Goal: Transaction & Acquisition: Obtain resource

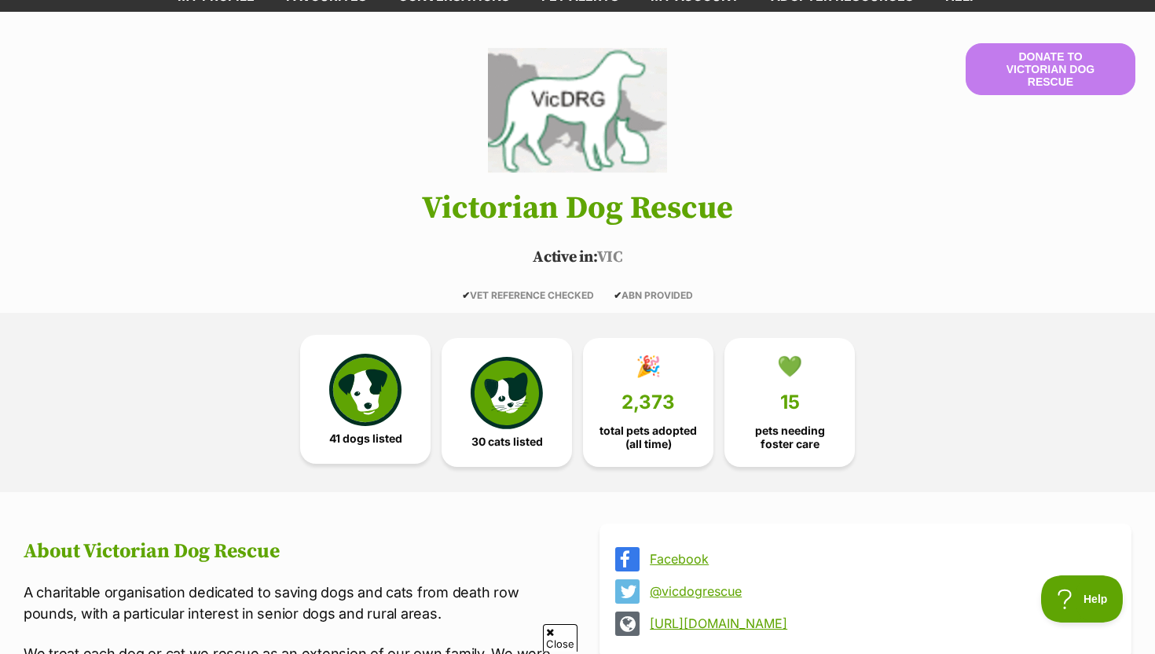
click at [369, 383] on img at bounding box center [365, 390] width 72 height 72
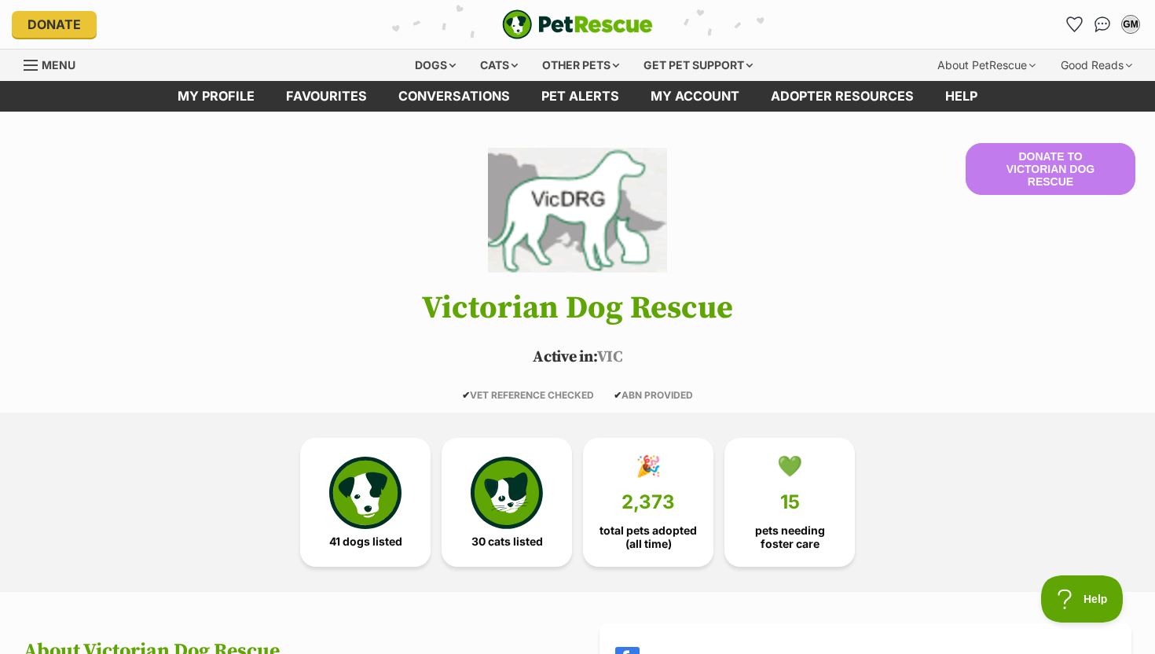
click at [549, 21] on img "PetRescue" at bounding box center [577, 24] width 151 height 30
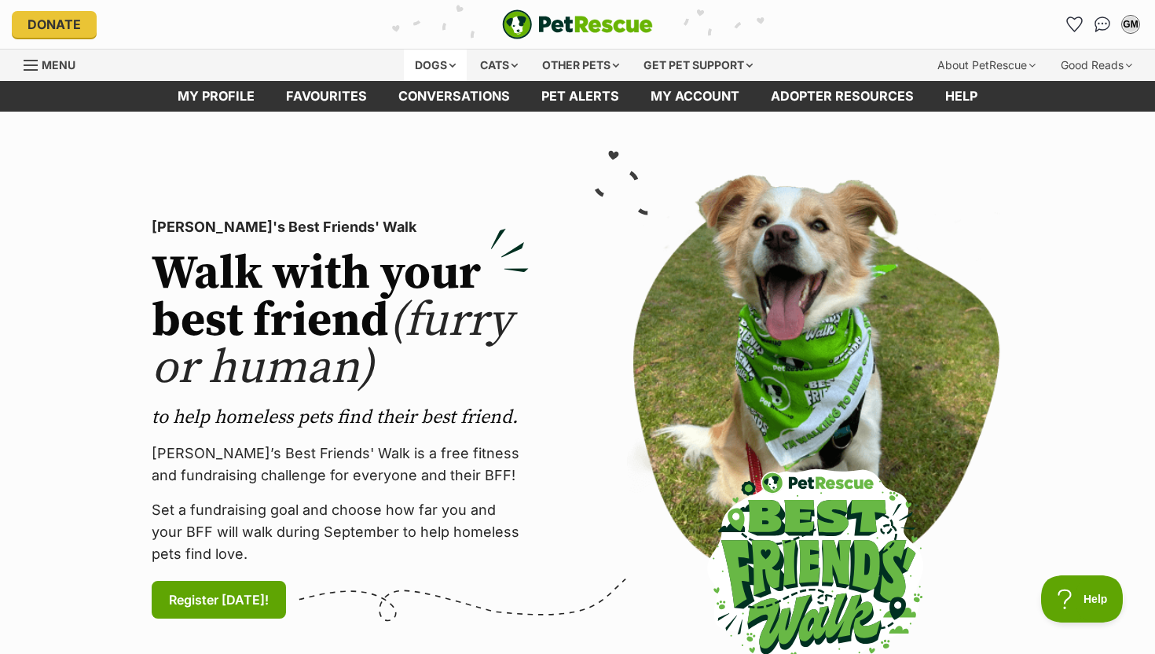
click at [448, 63] on div "Dogs" at bounding box center [435, 65] width 63 height 31
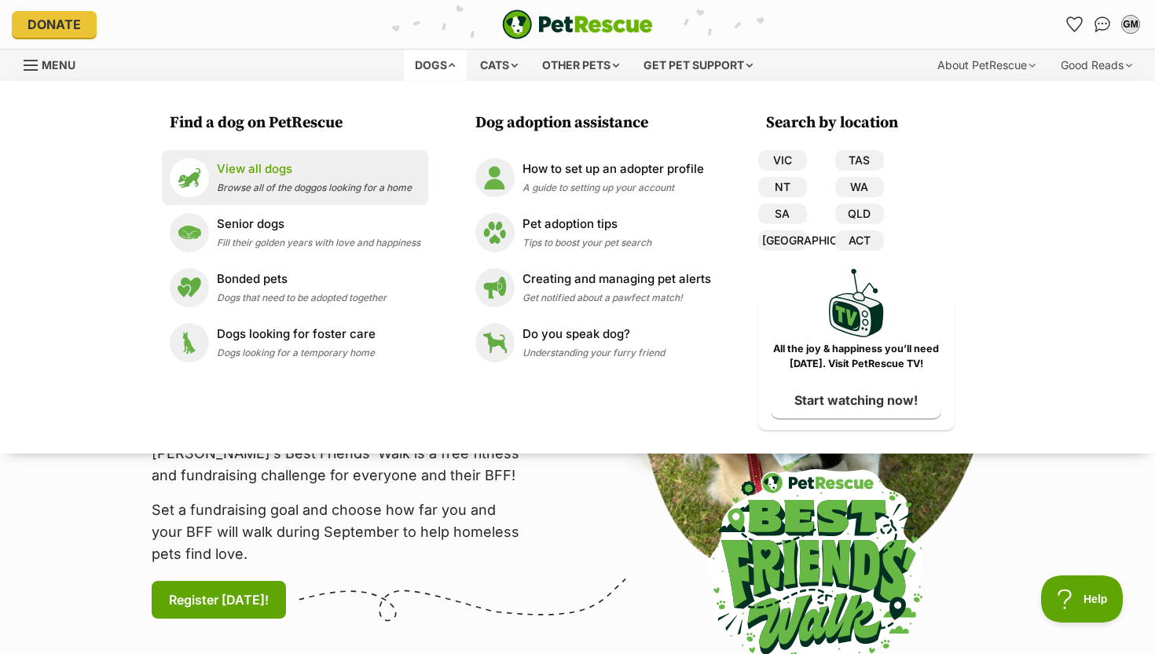
click at [290, 175] on p "View all dogs" at bounding box center [314, 169] width 195 height 18
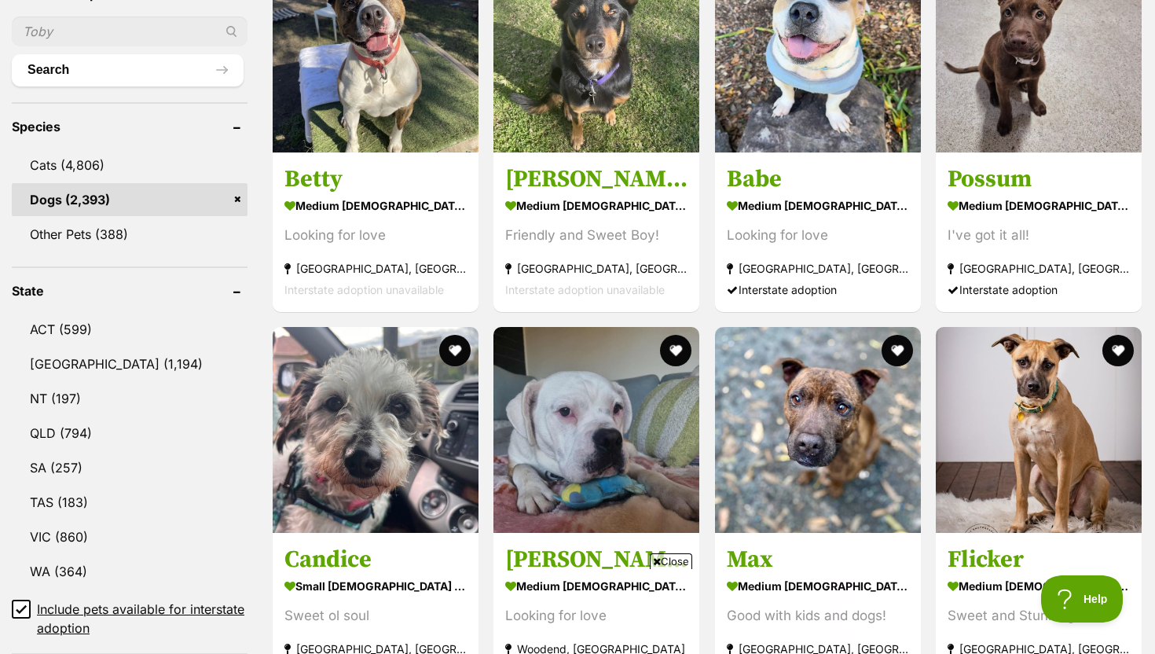
scroll to position [597, 0]
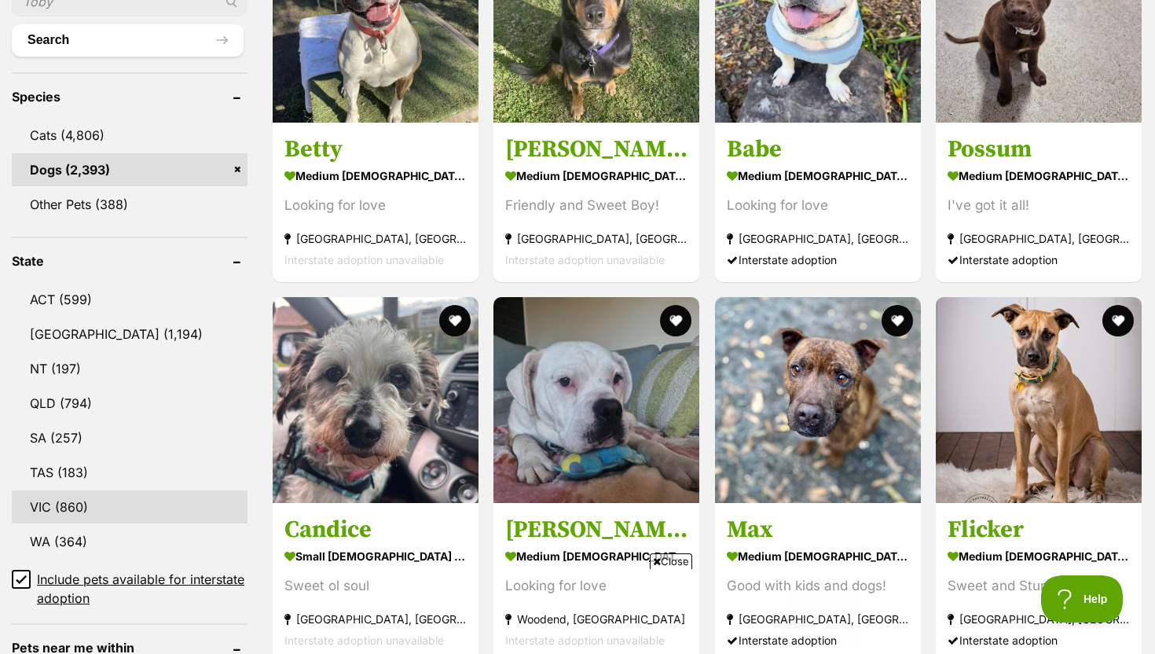
click at [99, 501] on link "VIC (860)" at bounding box center [130, 506] width 236 height 33
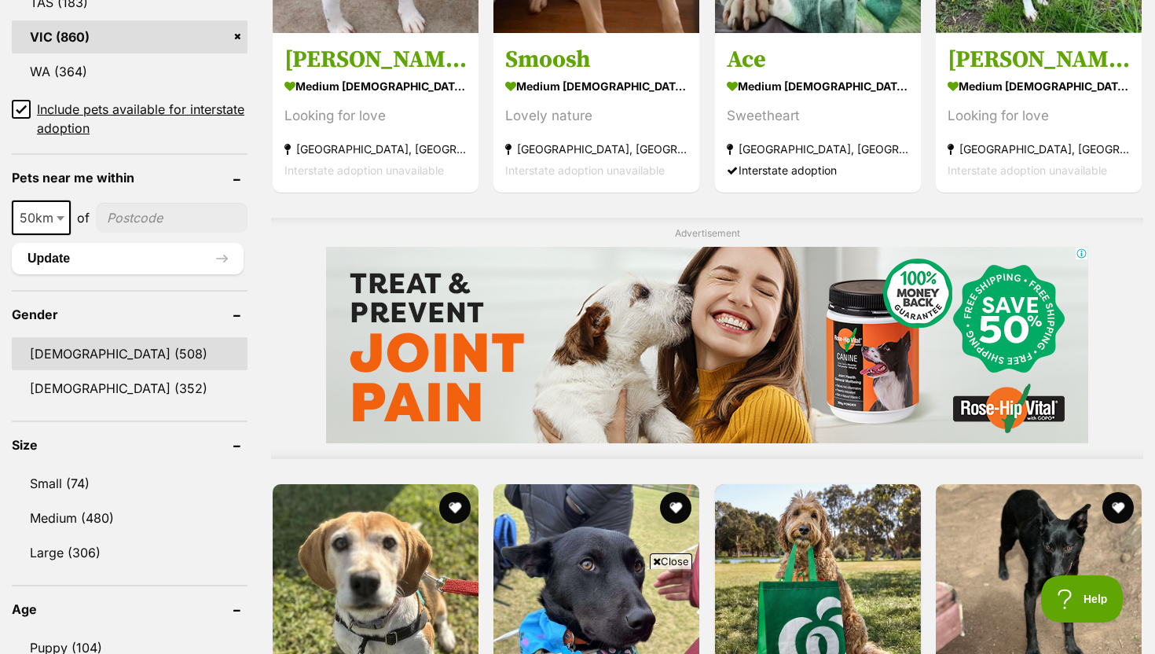
click at [76, 350] on link "[DEMOGRAPHIC_DATA] (508)" at bounding box center [130, 353] width 236 height 33
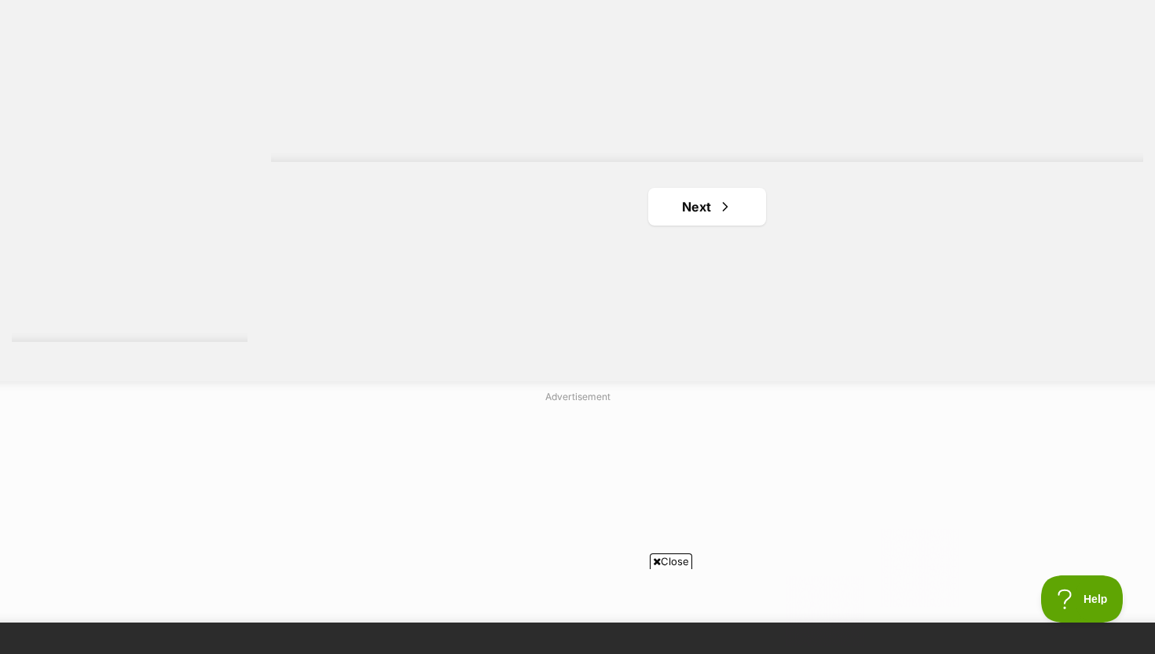
scroll to position [2945, 0]
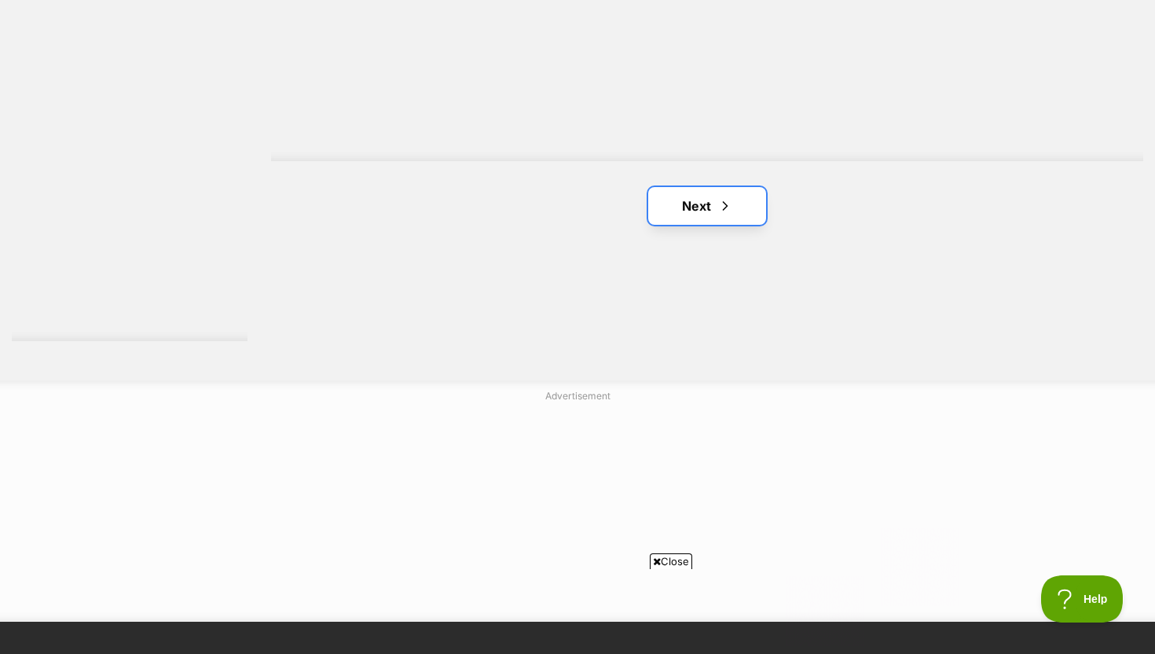
click at [718, 196] on link "Next" at bounding box center [707, 206] width 118 height 38
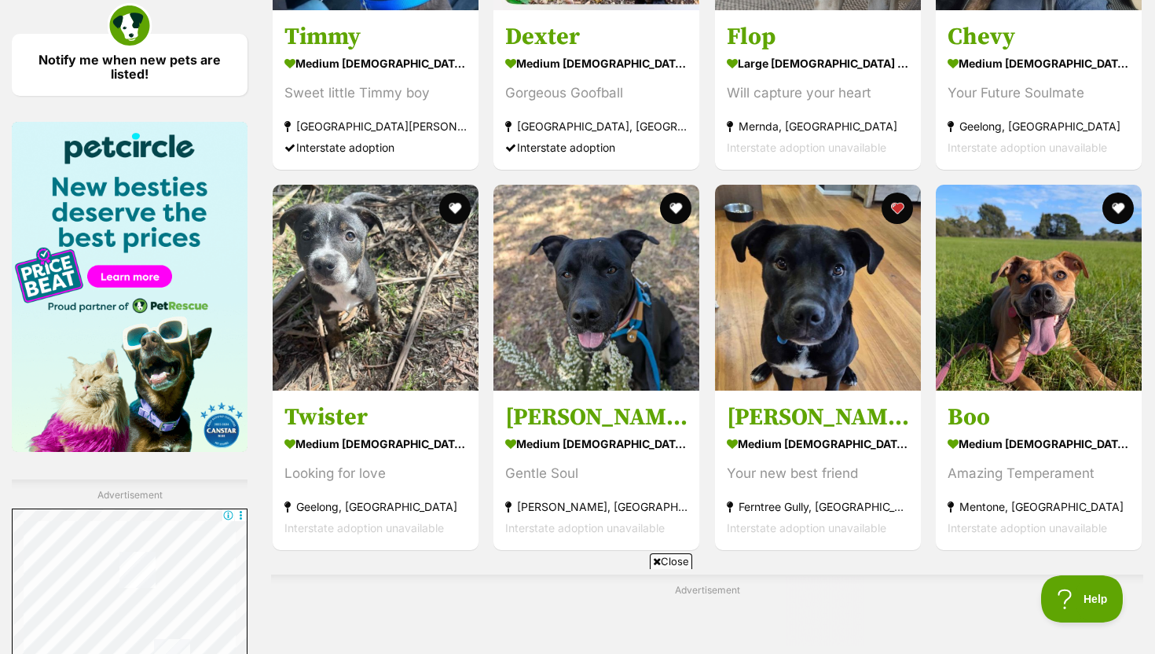
scroll to position [2291, 0]
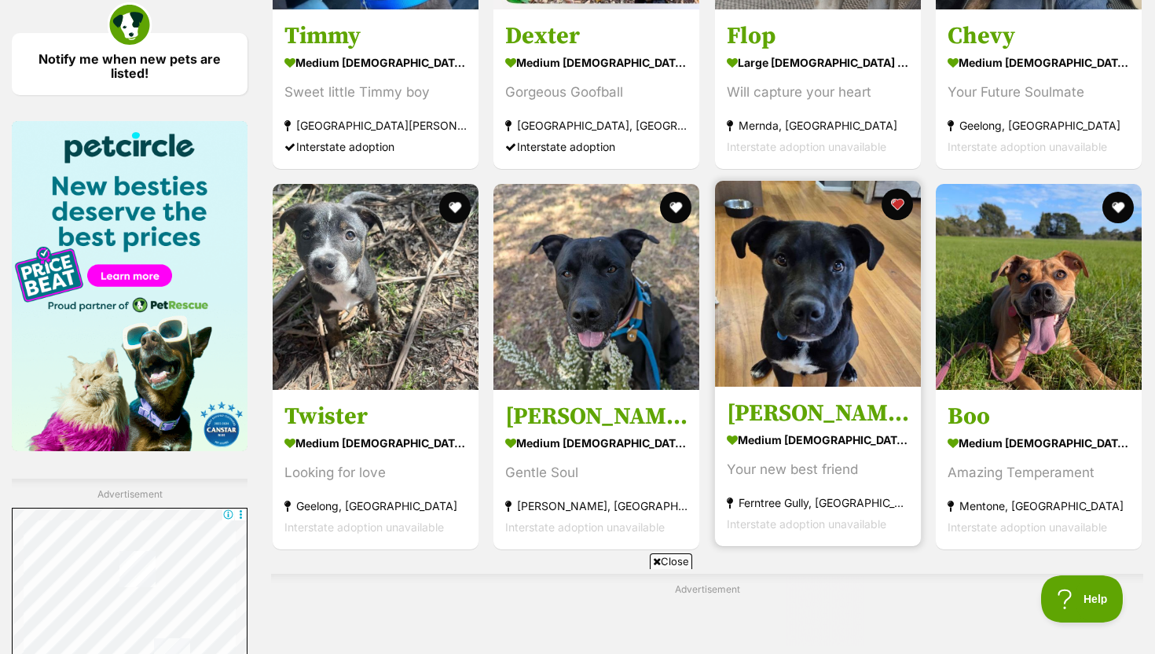
click at [780, 420] on h3 "[PERSON_NAME]" at bounding box center [818, 413] width 182 height 30
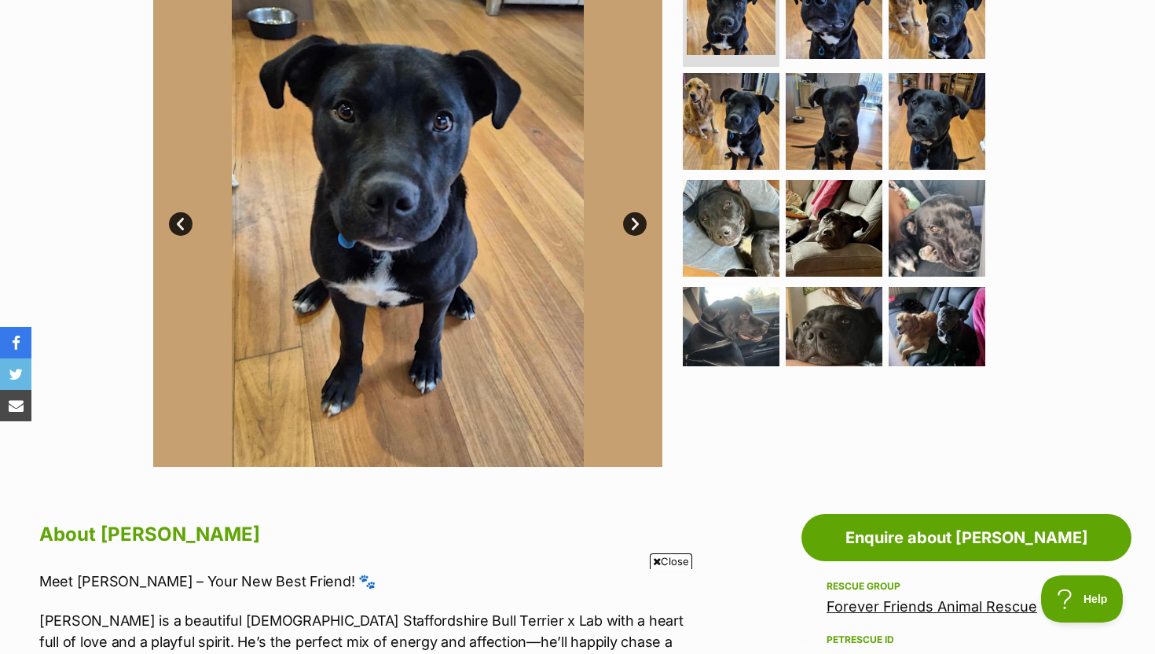
scroll to position [384, 0]
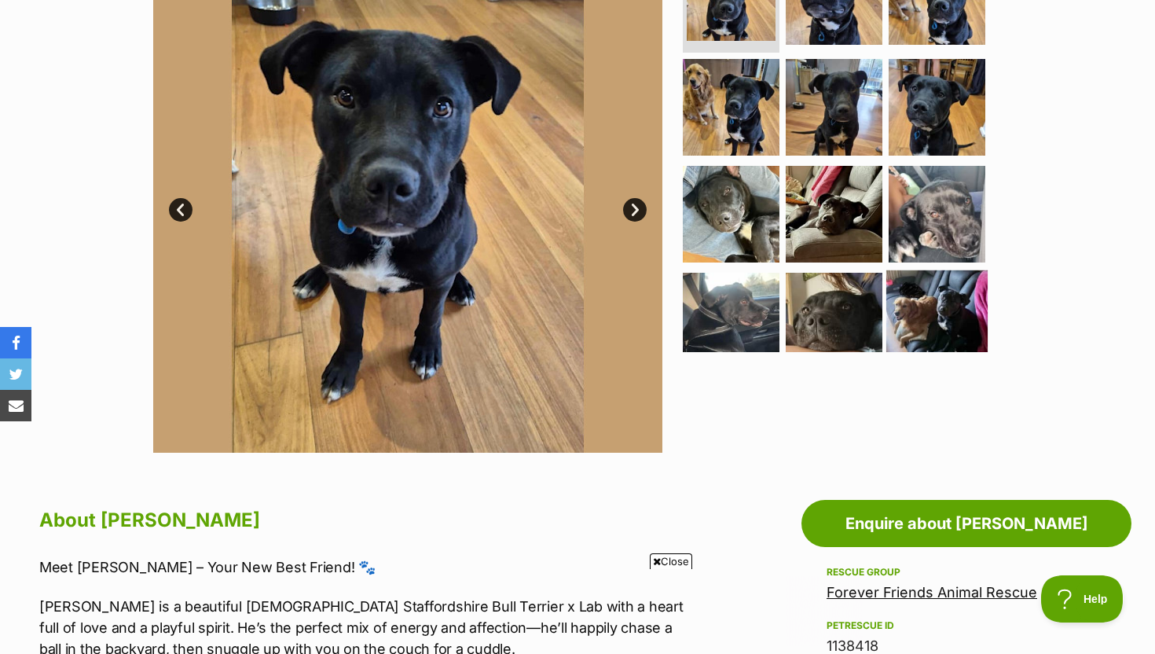
click at [912, 301] on img at bounding box center [937, 320] width 101 height 101
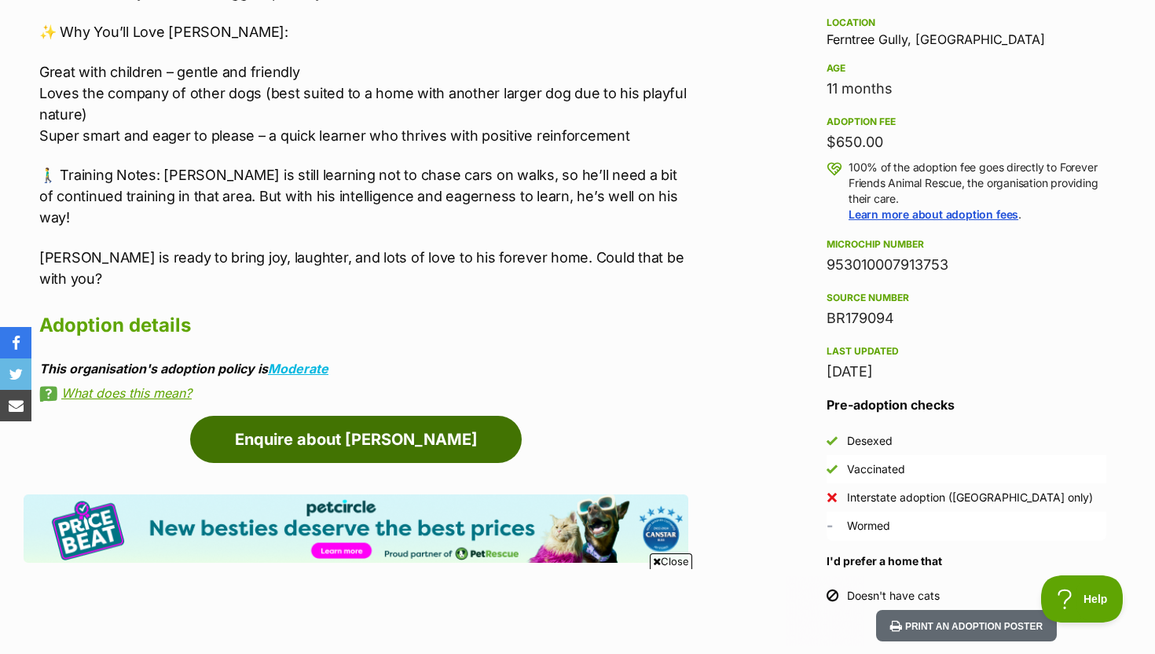
scroll to position [0, 0]
click at [414, 416] on link "Enquire about [PERSON_NAME]" at bounding box center [356, 439] width 332 height 47
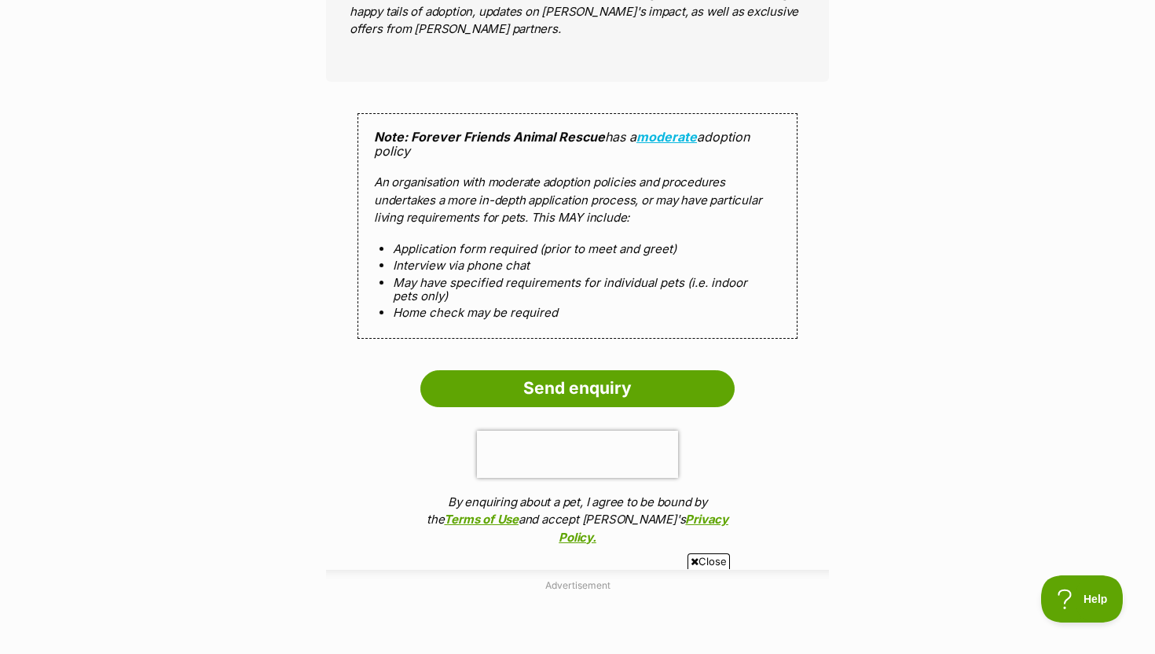
scroll to position [1452, 0]
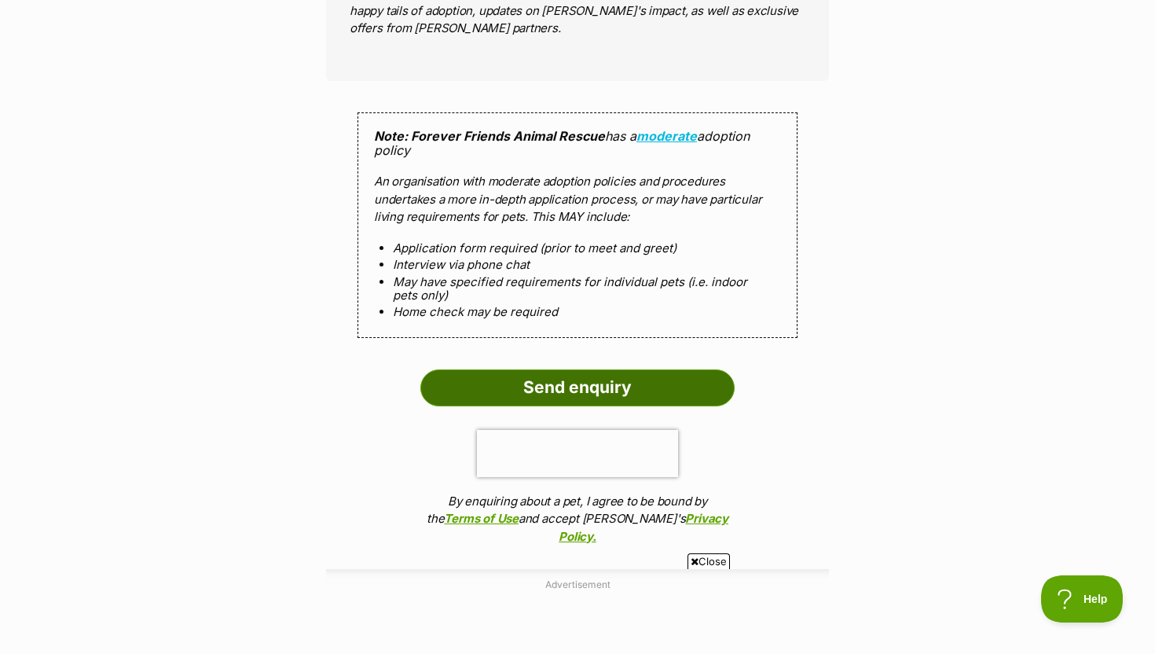
click at [576, 369] on input "Send enquiry" at bounding box center [577, 387] width 314 height 36
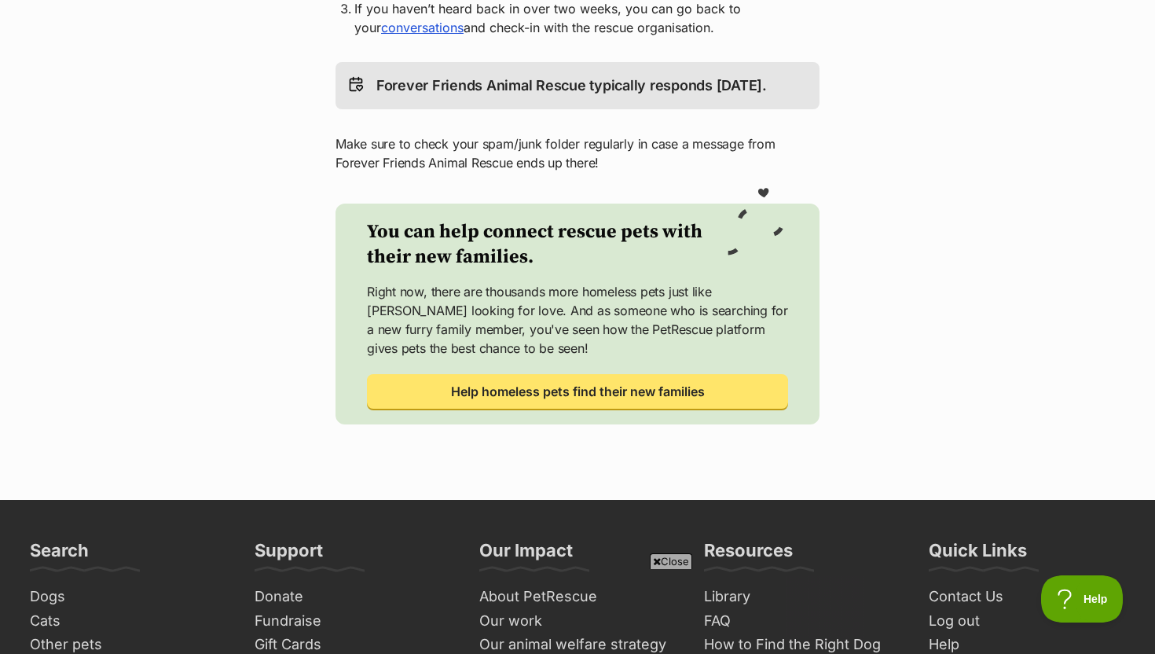
scroll to position [511, 0]
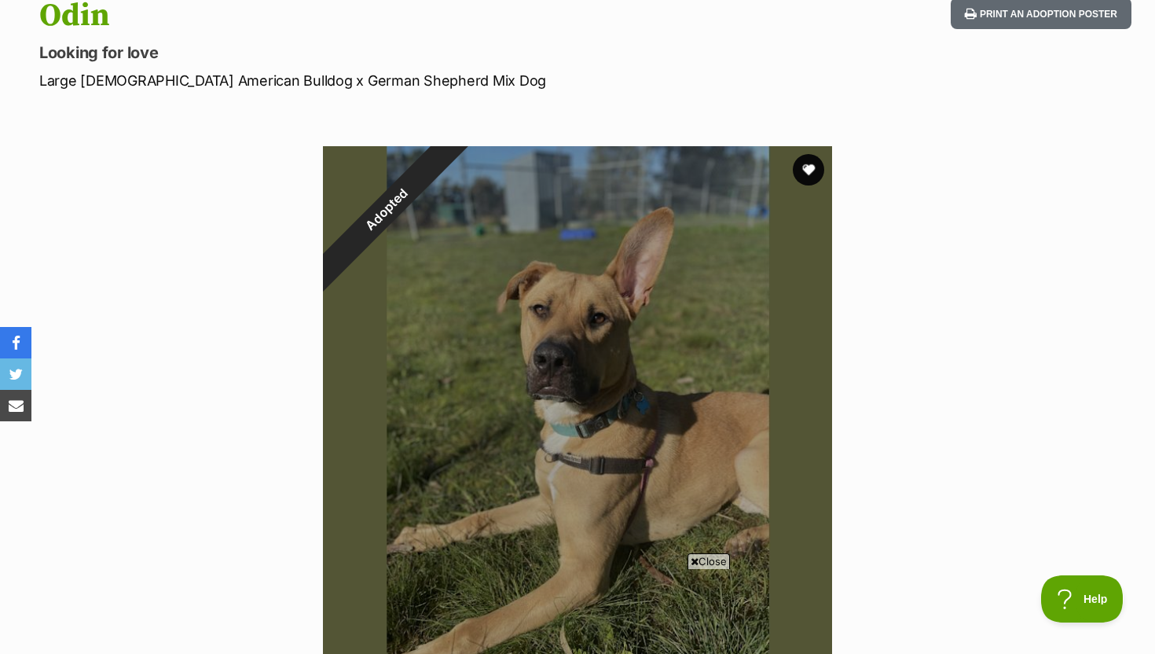
scroll to position [180, 0]
